Goal: Information Seeking & Learning: Learn about a topic

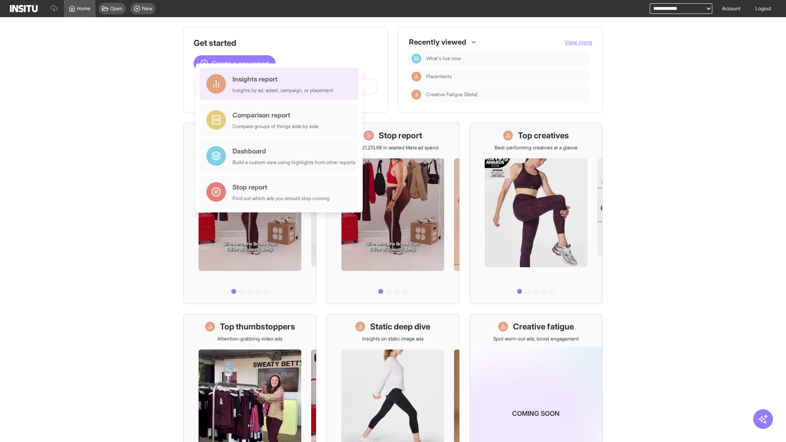
click at [281, 84] on div "Insights report Insights by ad, adset, campaign, or placement" at bounding box center [283, 84] width 101 height 20
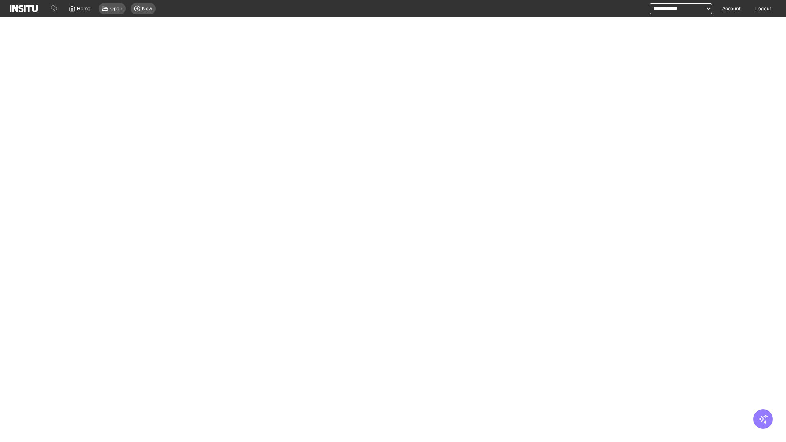
select select "**"
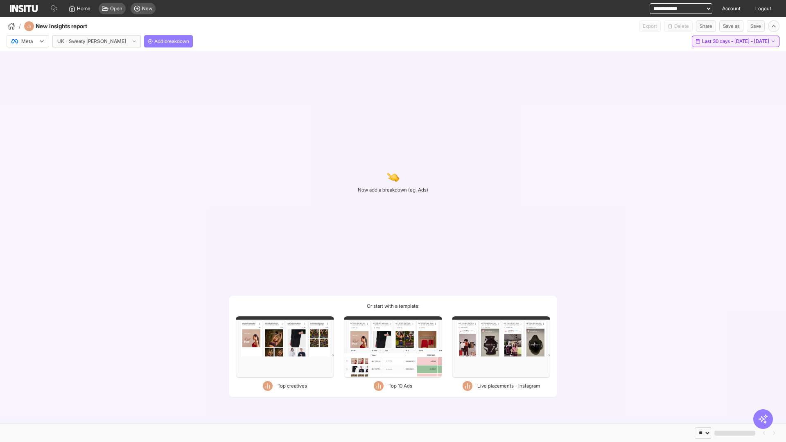
click at [721, 41] on span "Last 30 days - [DATE] - [DATE]" at bounding box center [735, 41] width 67 height 7
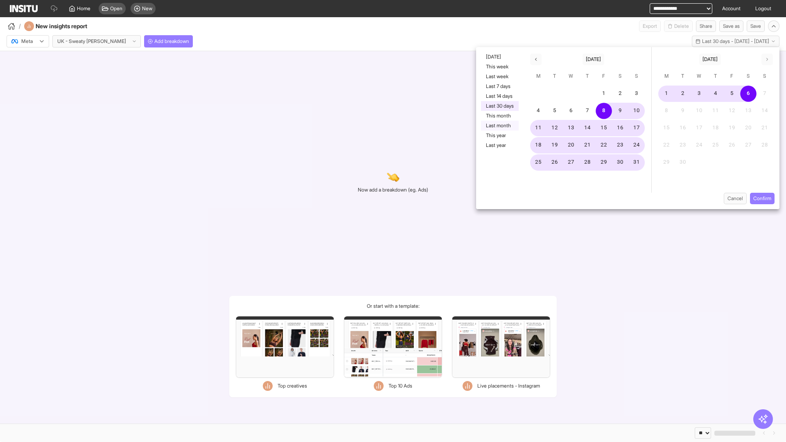
click at [499, 126] on button "Last month" at bounding box center [500, 126] width 38 height 10
